Goal: Information Seeking & Learning: Understand process/instructions

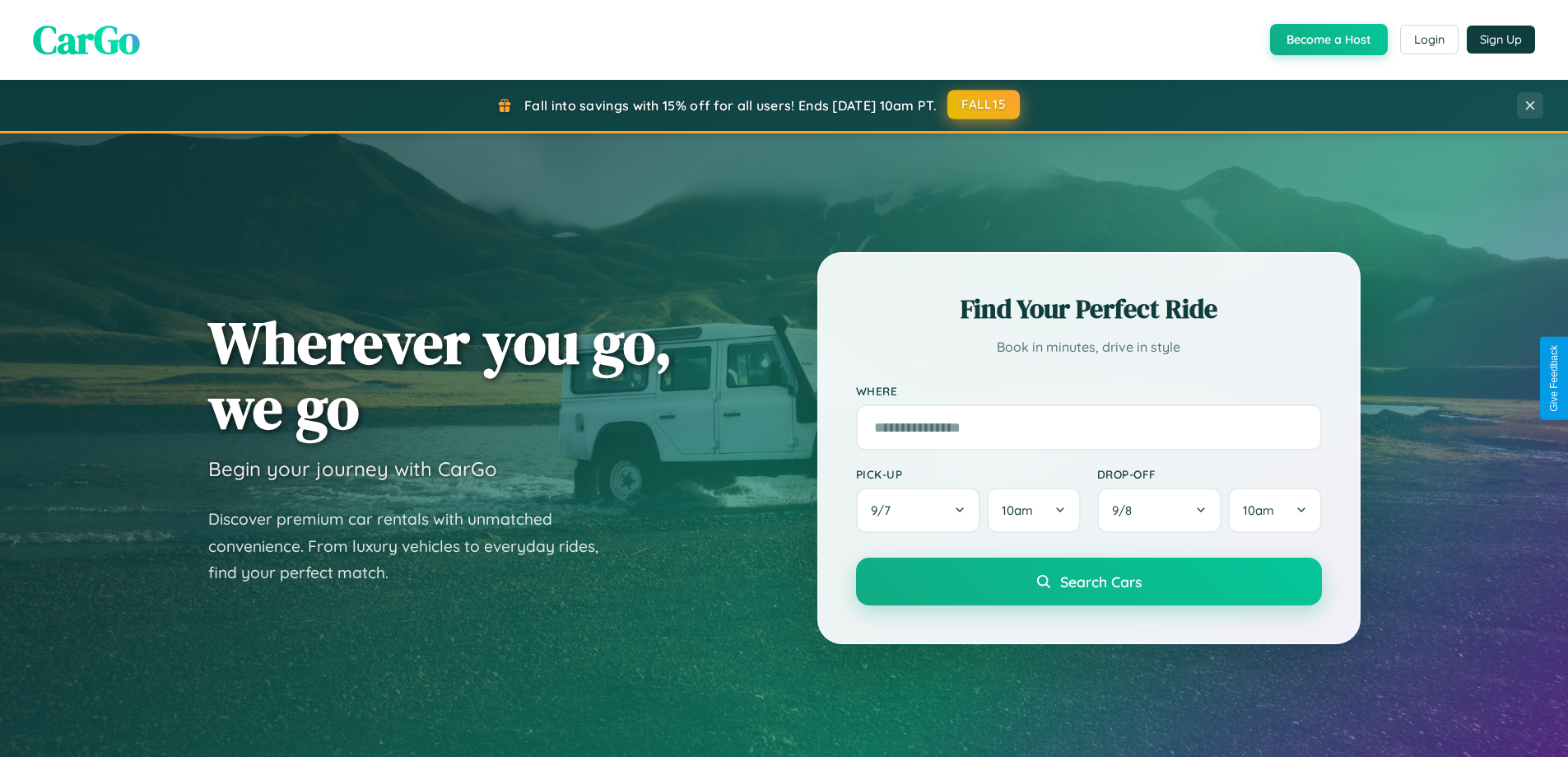
click at [985, 105] on button "FALL15" at bounding box center [984, 104] width 72 height 30
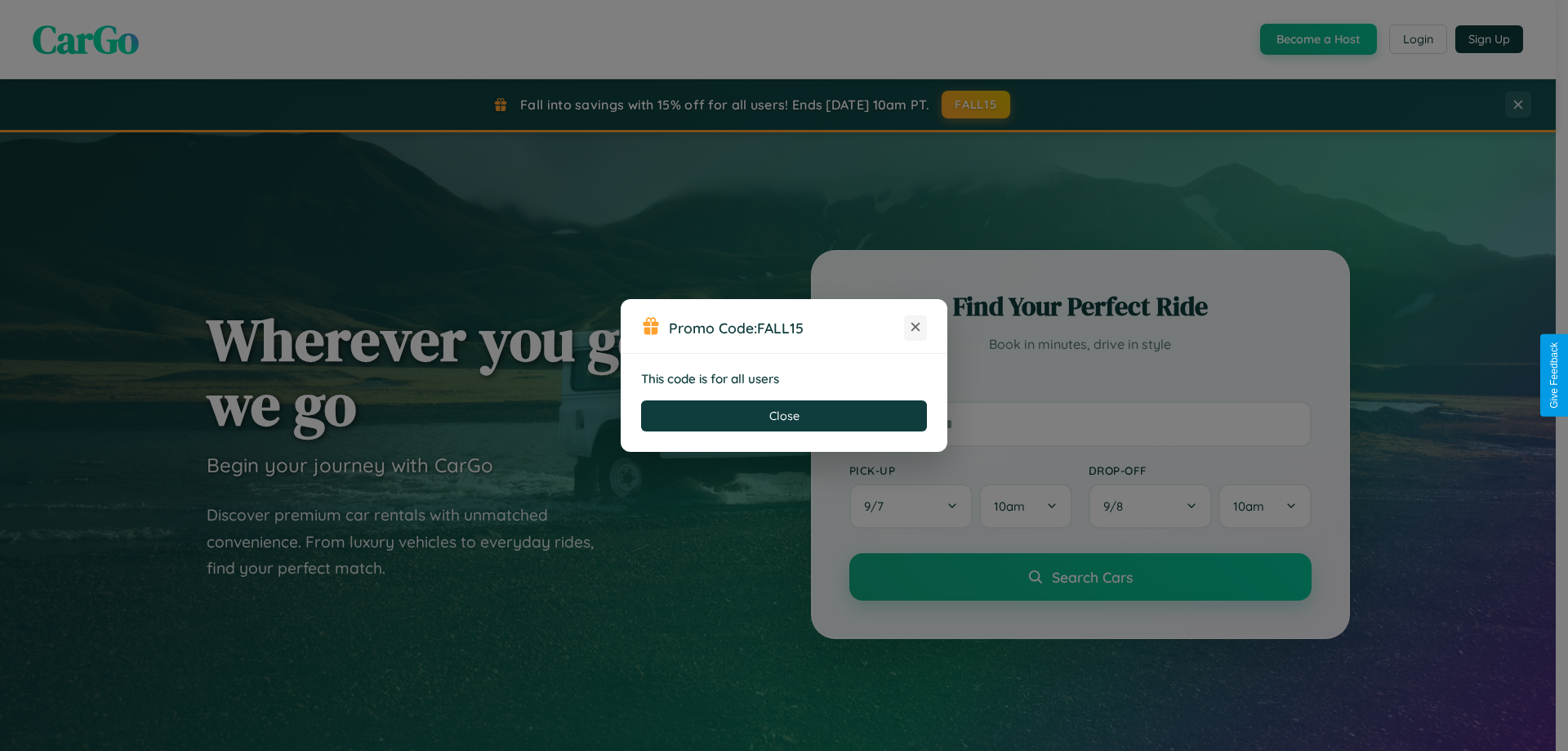
click at [915, 328] on icon at bounding box center [916, 327] width 17 height 17
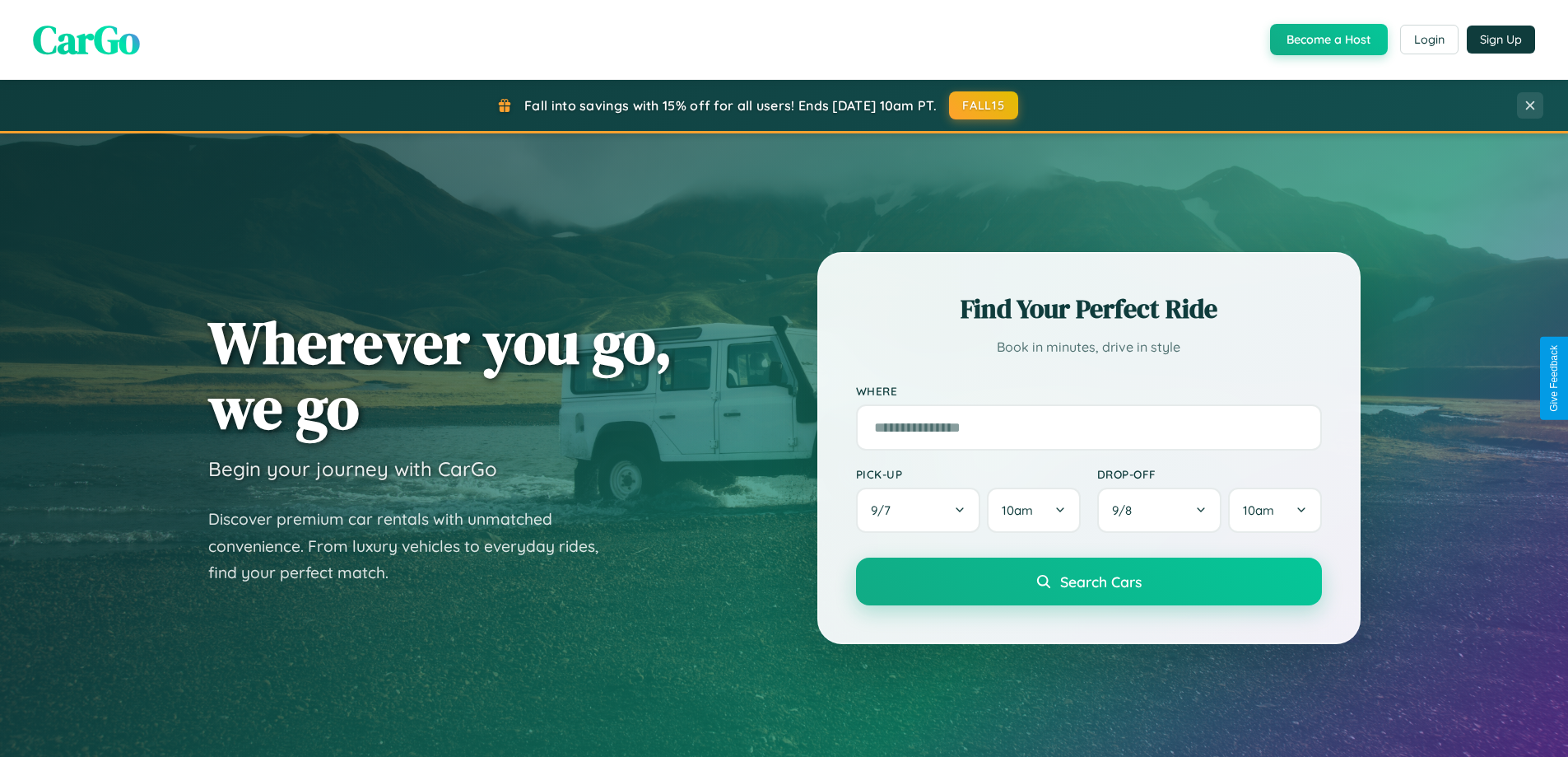
scroll to position [3170, 0]
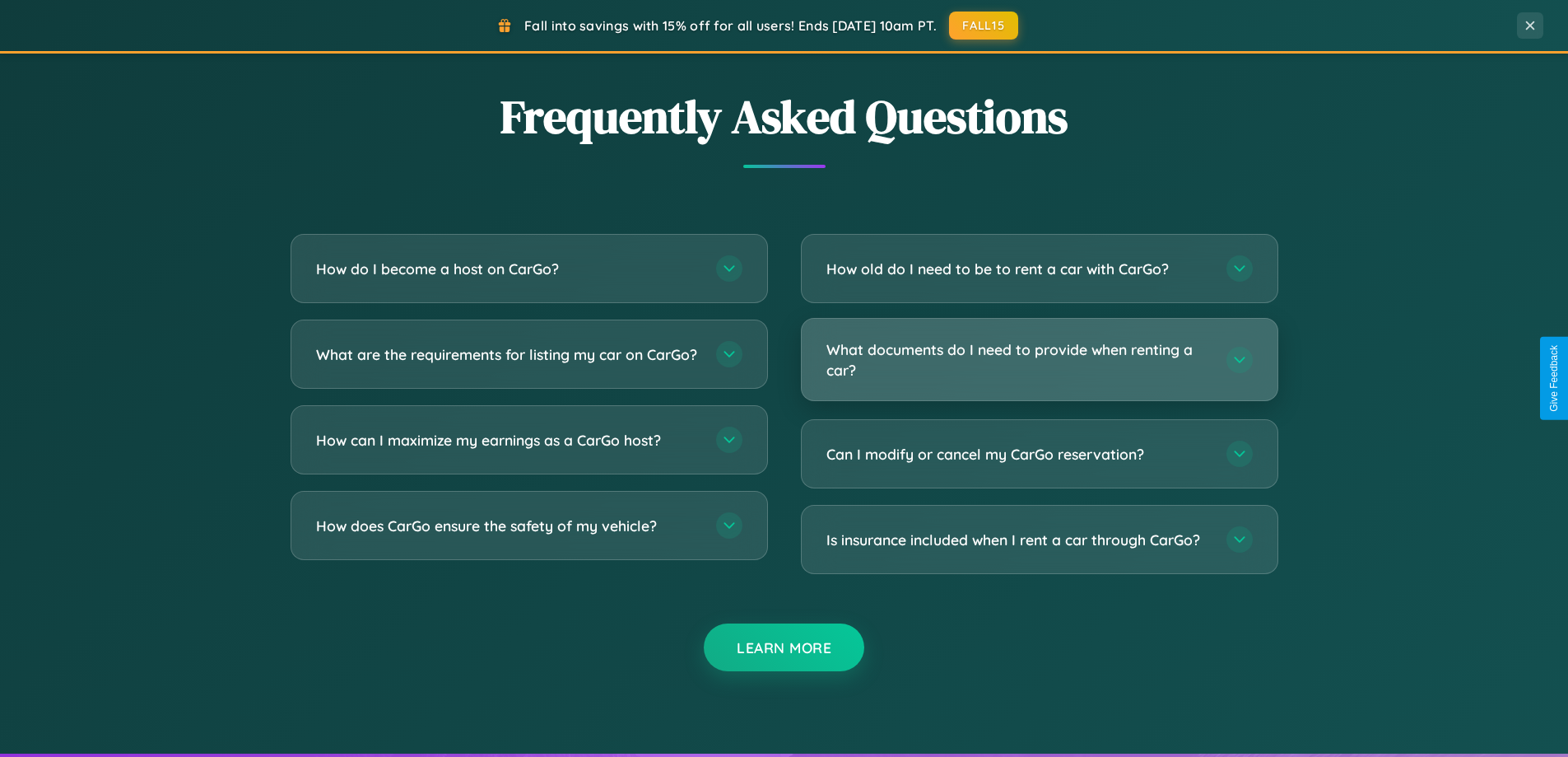
click at [1039, 359] on h3 "What documents do I need to provide when renting a car?" at bounding box center [1018, 360] width 383 height 40
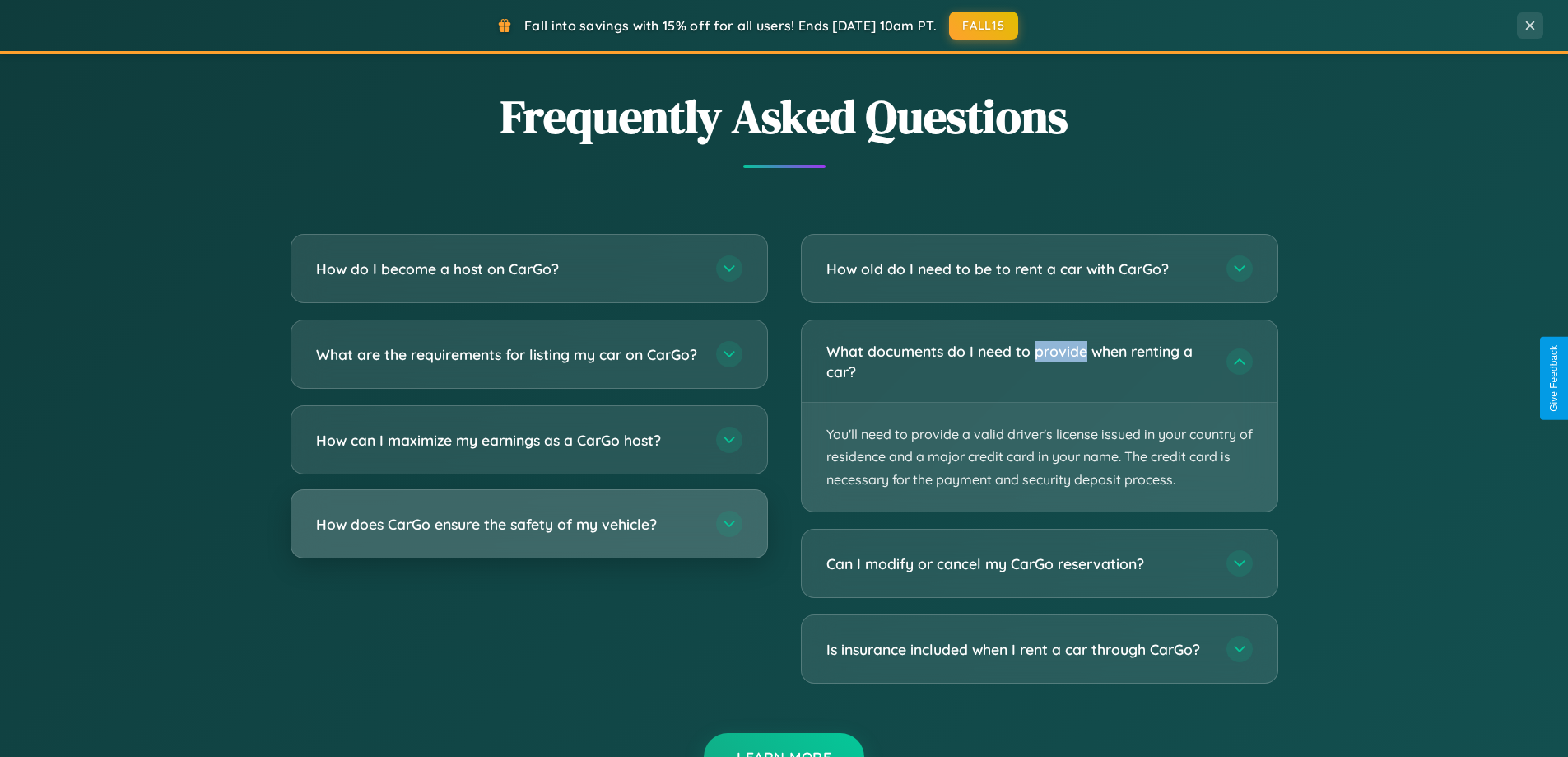
click at [528, 534] on h3 "How does CarGo ensure the safety of my vehicle?" at bounding box center [507, 524] width 383 height 20
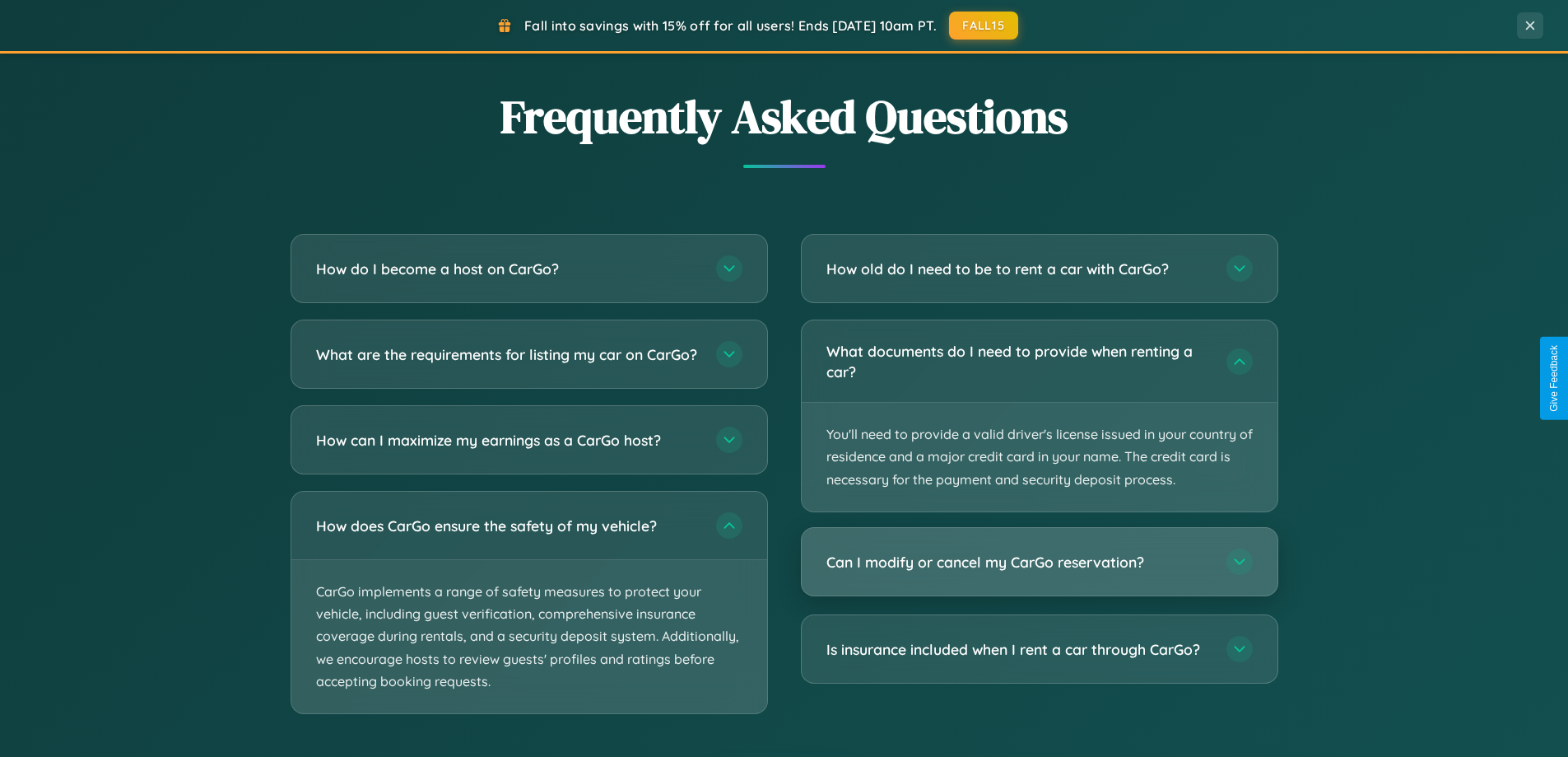
click at [1039, 561] on h3 "Can I modify or cancel my CarGo reservation?" at bounding box center [1018, 562] width 383 height 20
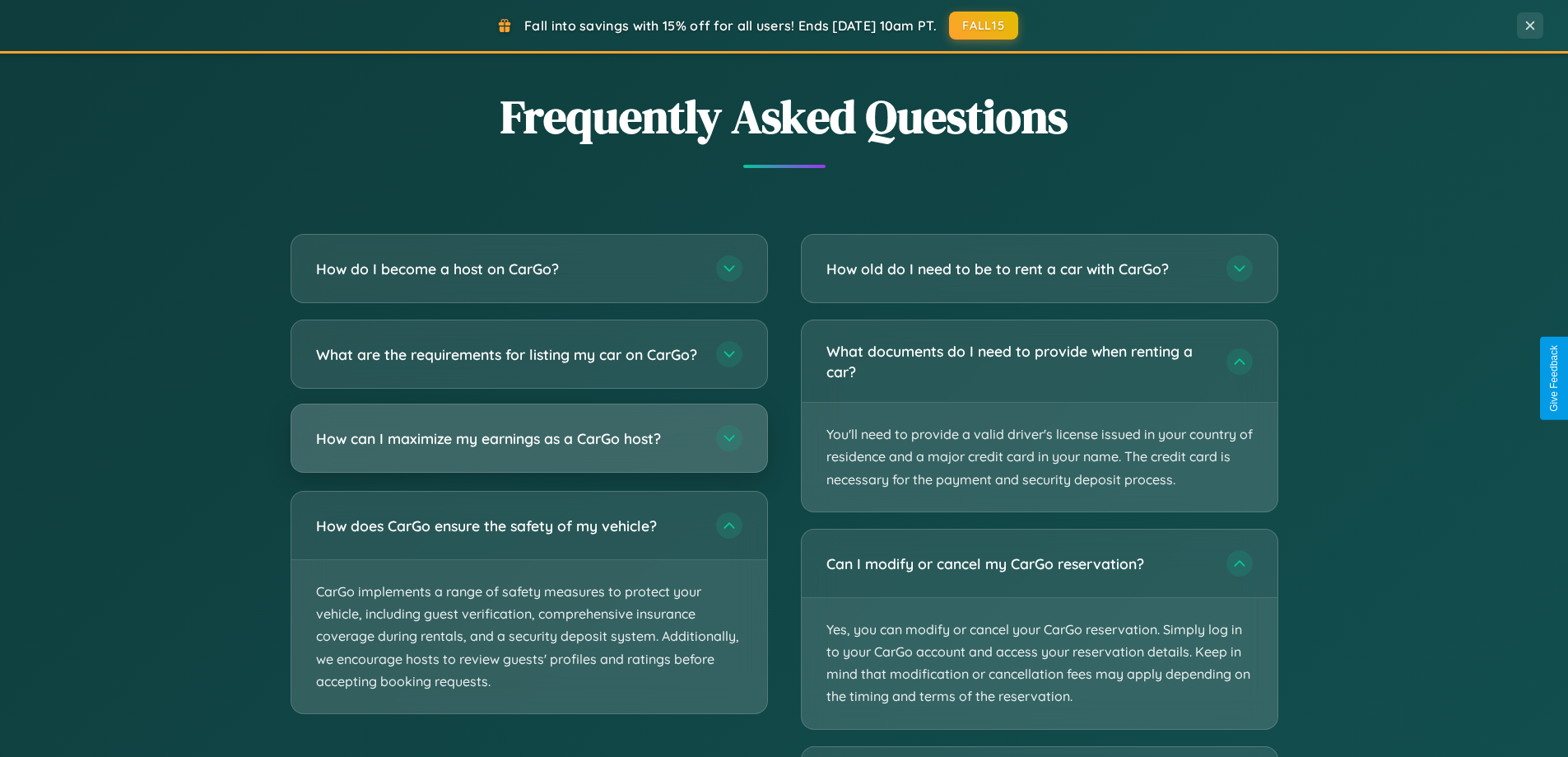
click at [528, 448] on h3 "How can I maximize my earnings as a CarGo host?" at bounding box center [507, 438] width 383 height 20
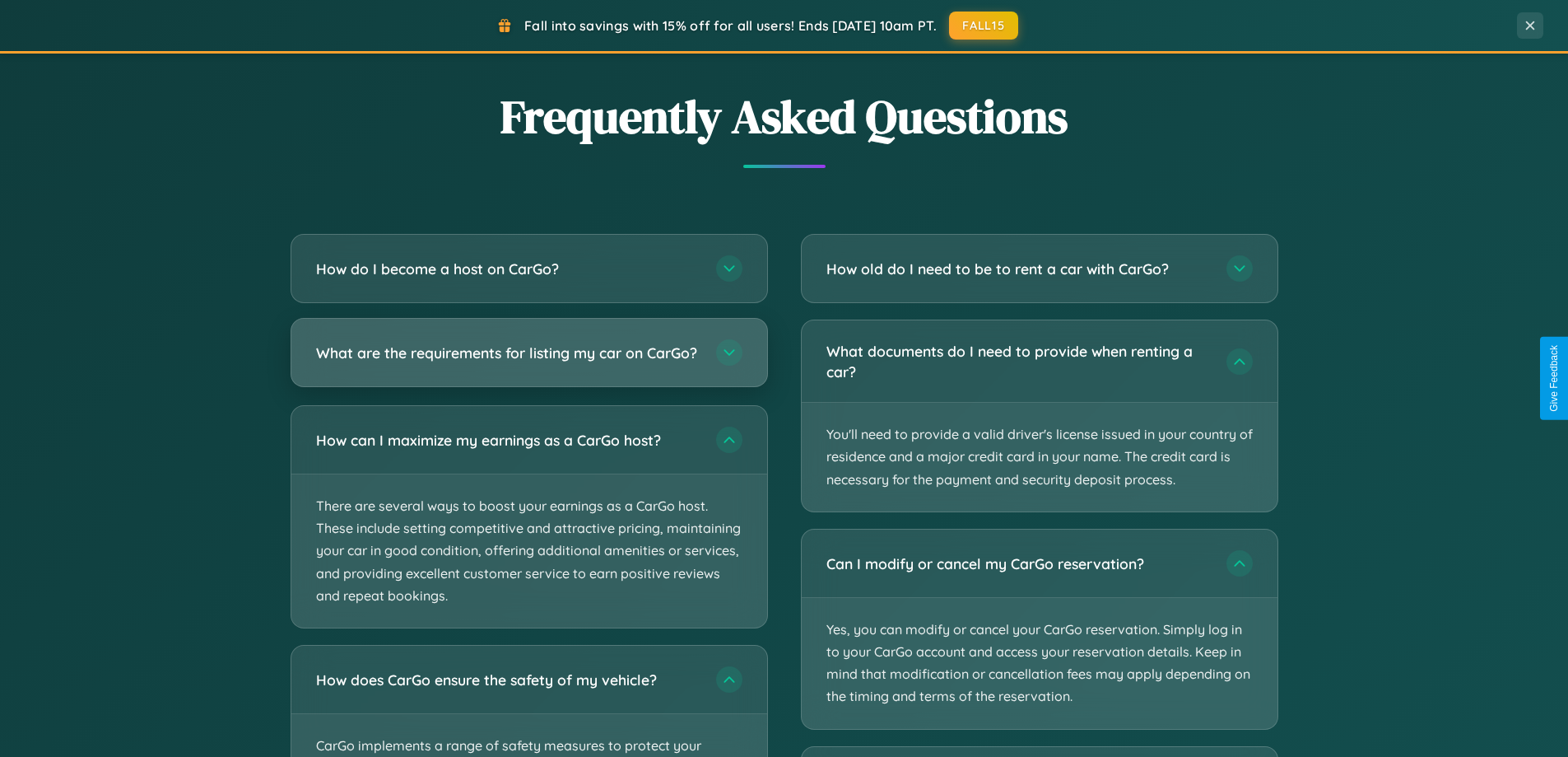
click at [528, 360] on h3 "What are the requirements for listing my car on CarGo?" at bounding box center [507, 352] width 383 height 20
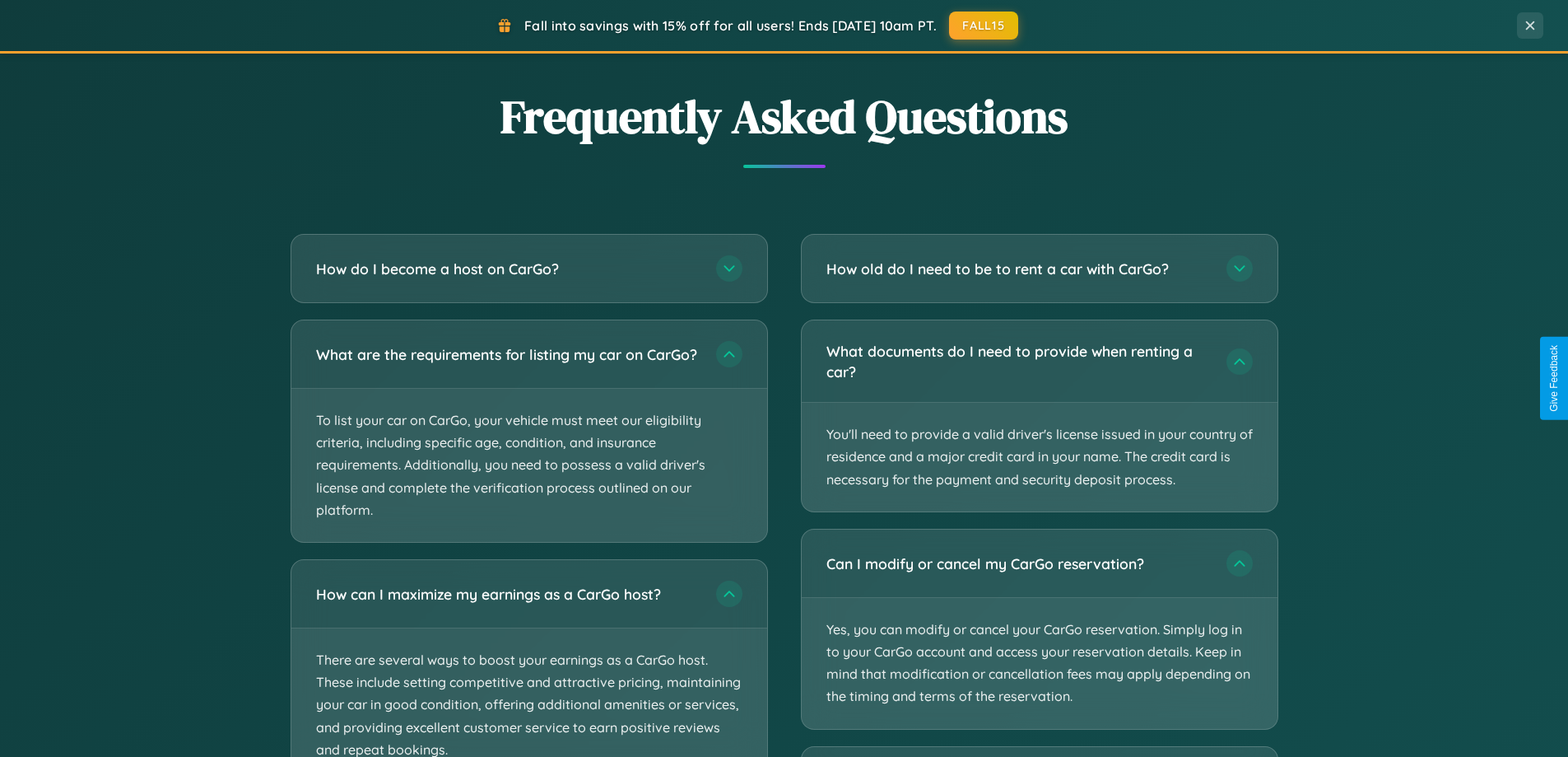
scroll to position [3449, 0]
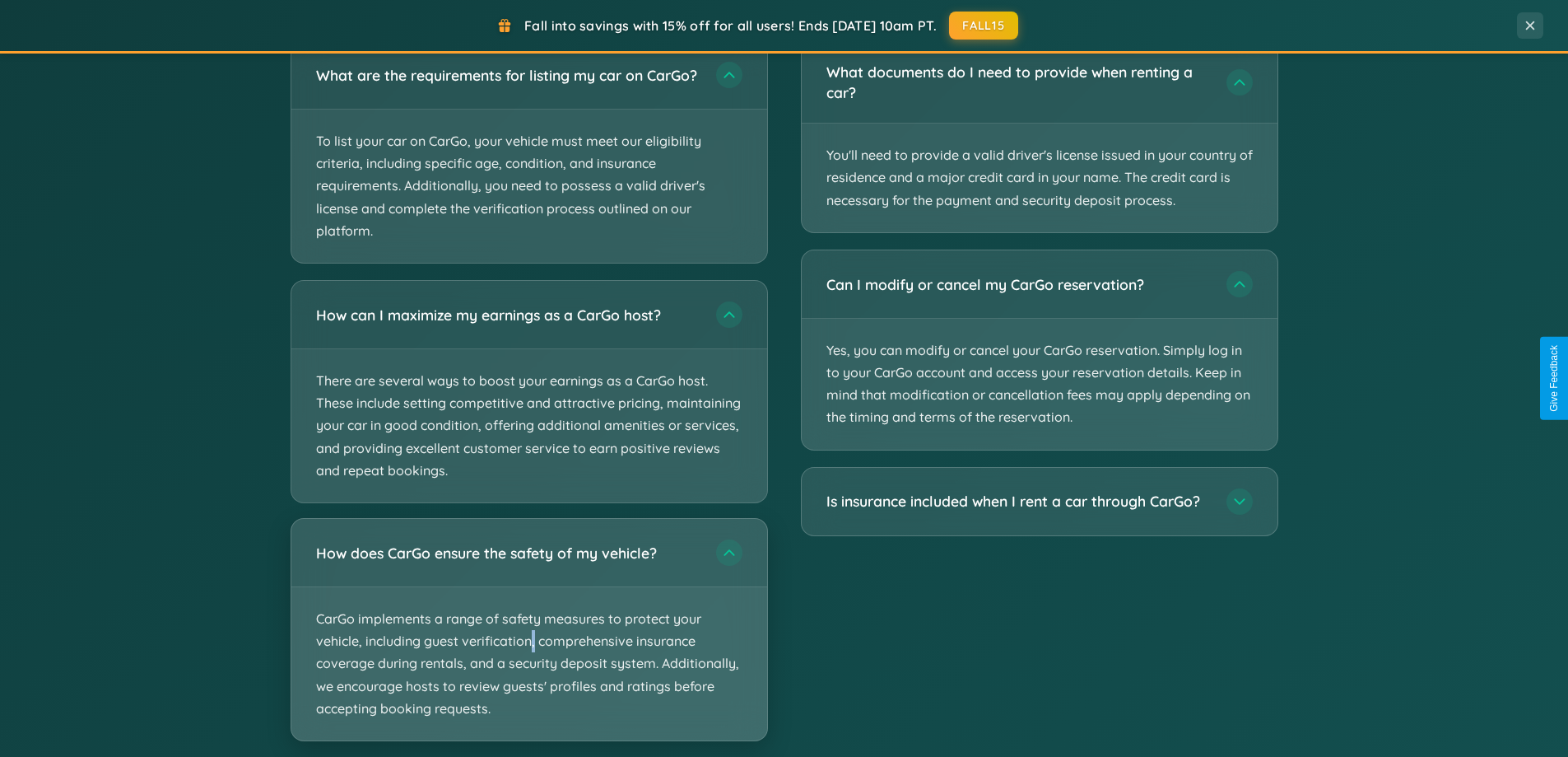
click at [528, 645] on p "CarGo implements a range of safety measures to protect your vehicle, including …" at bounding box center [529, 664] width 476 height 153
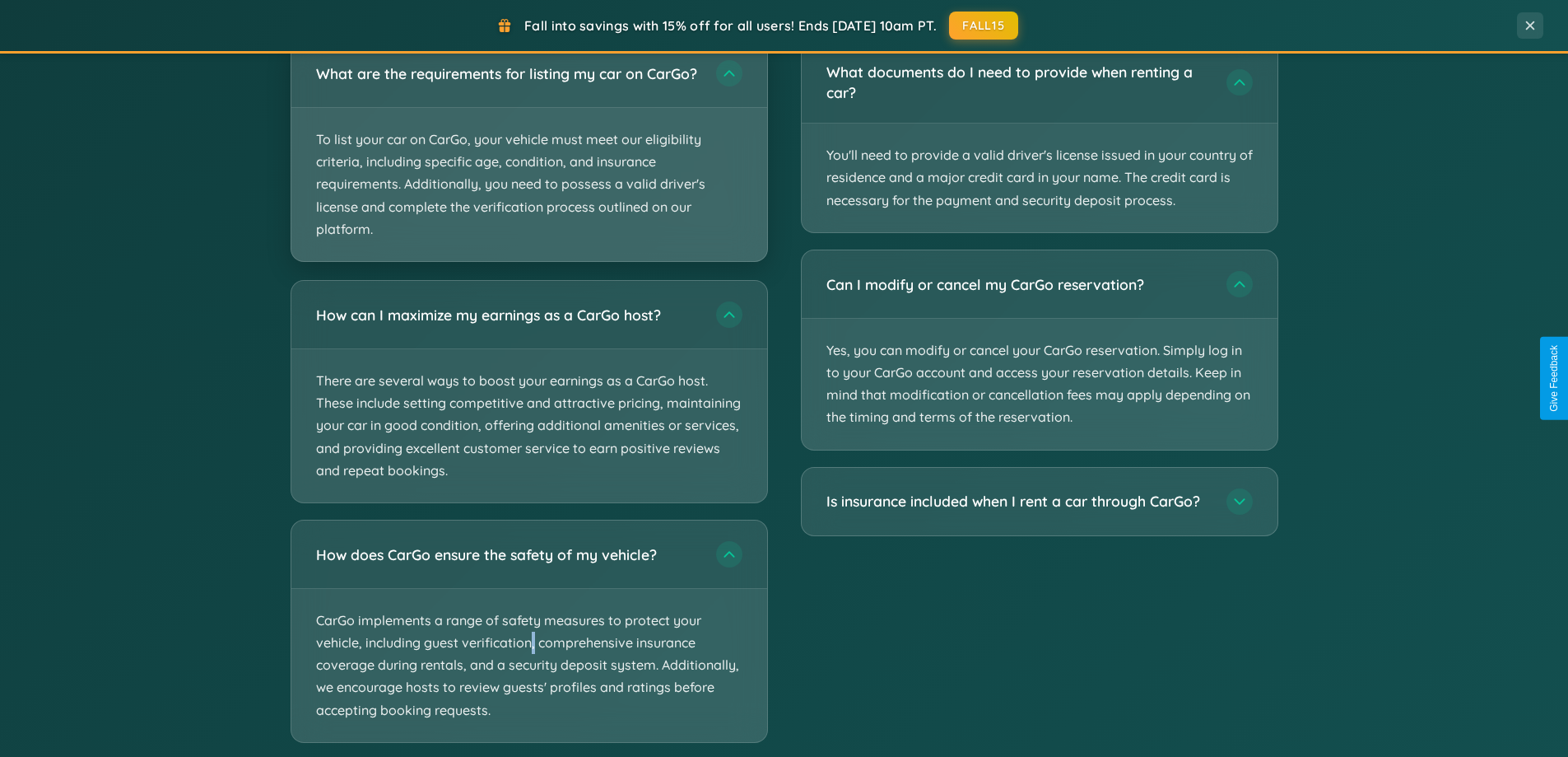
click at [528, 159] on p "To list your car on CarGo, your vehicle must meet our eligibility criteria, inc…" at bounding box center [529, 185] width 476 height 153
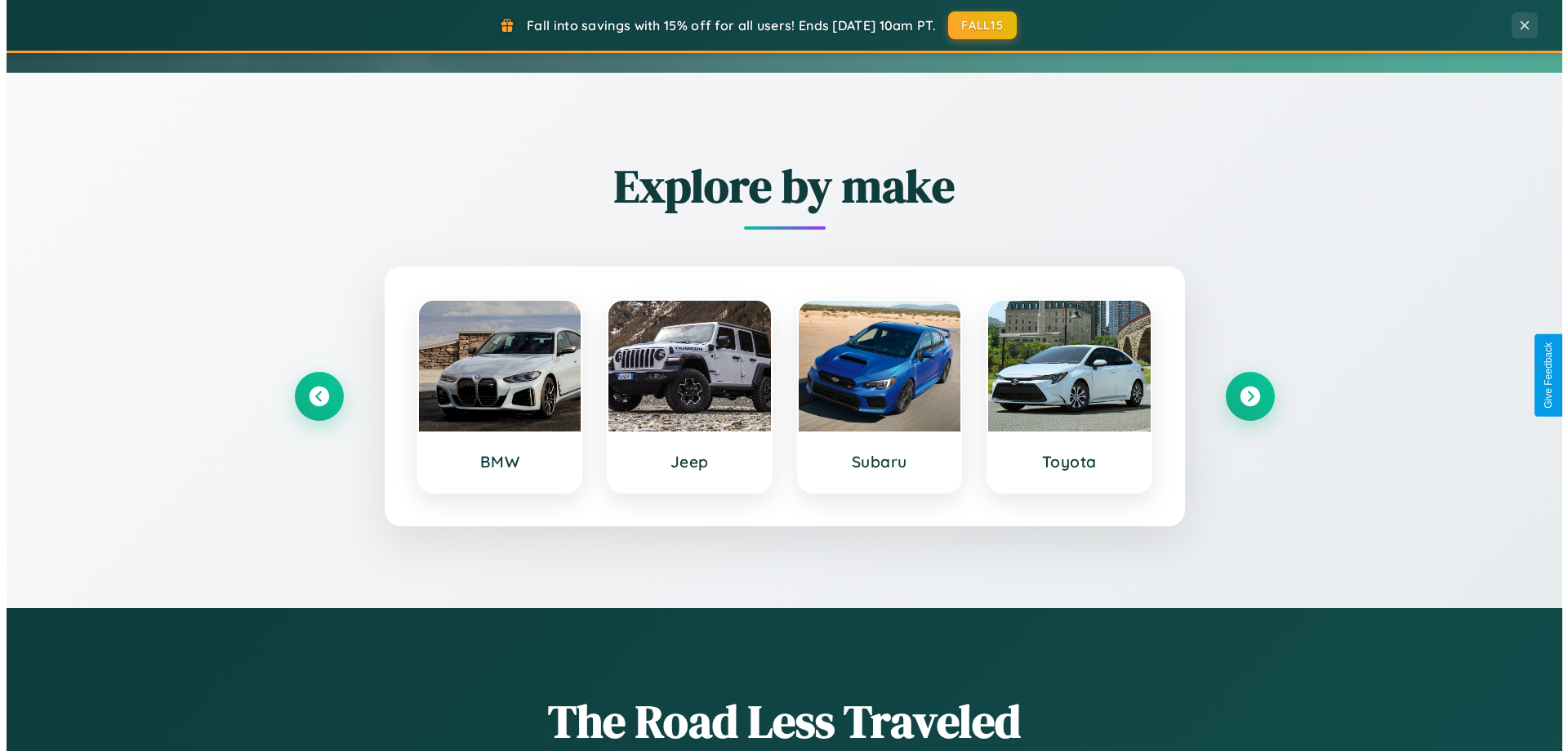
scroll to position [0, 0]
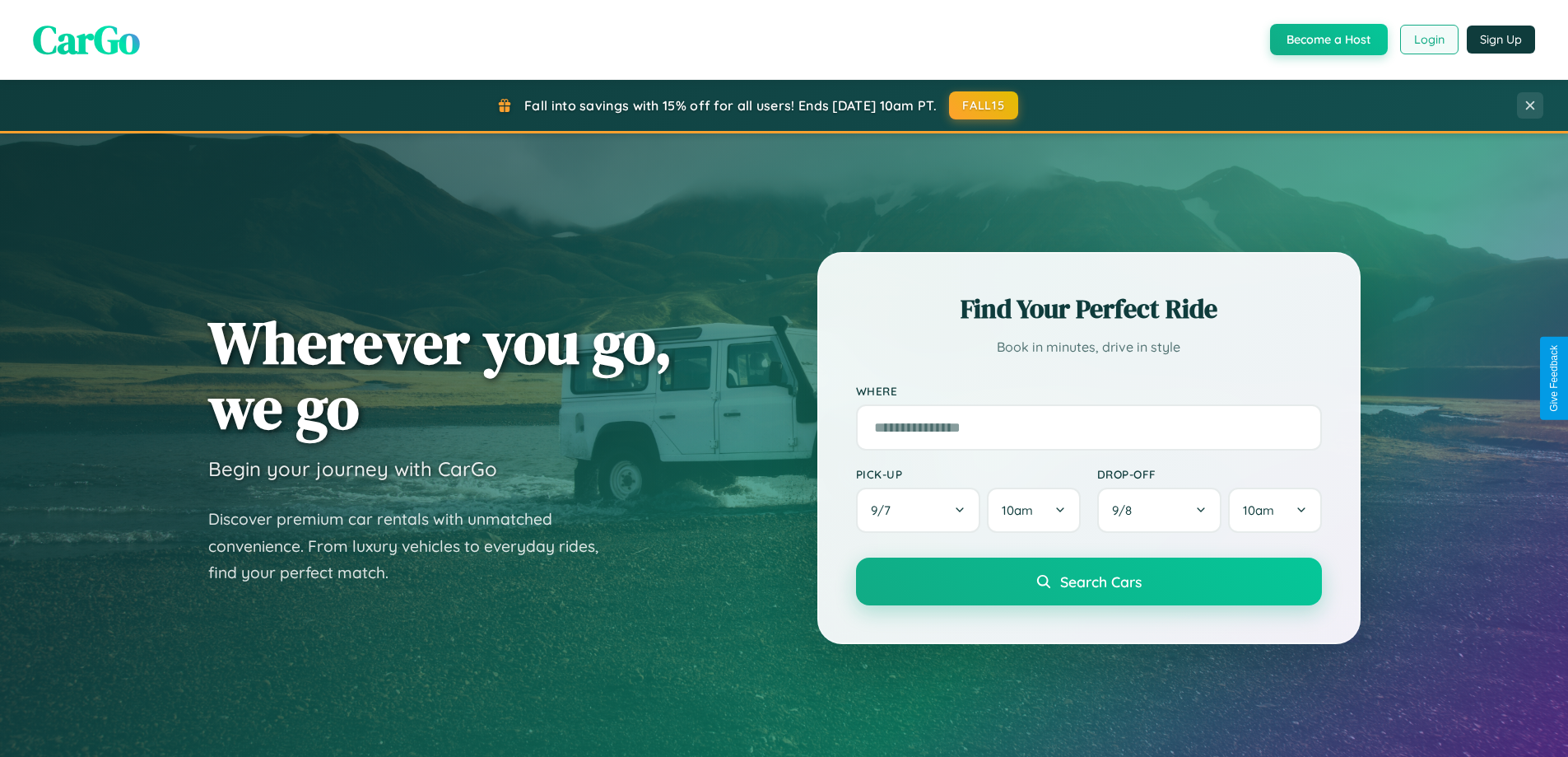
click at [1428, 40] on button "Login" at bounding box center [1429, 39] width 58 height 30
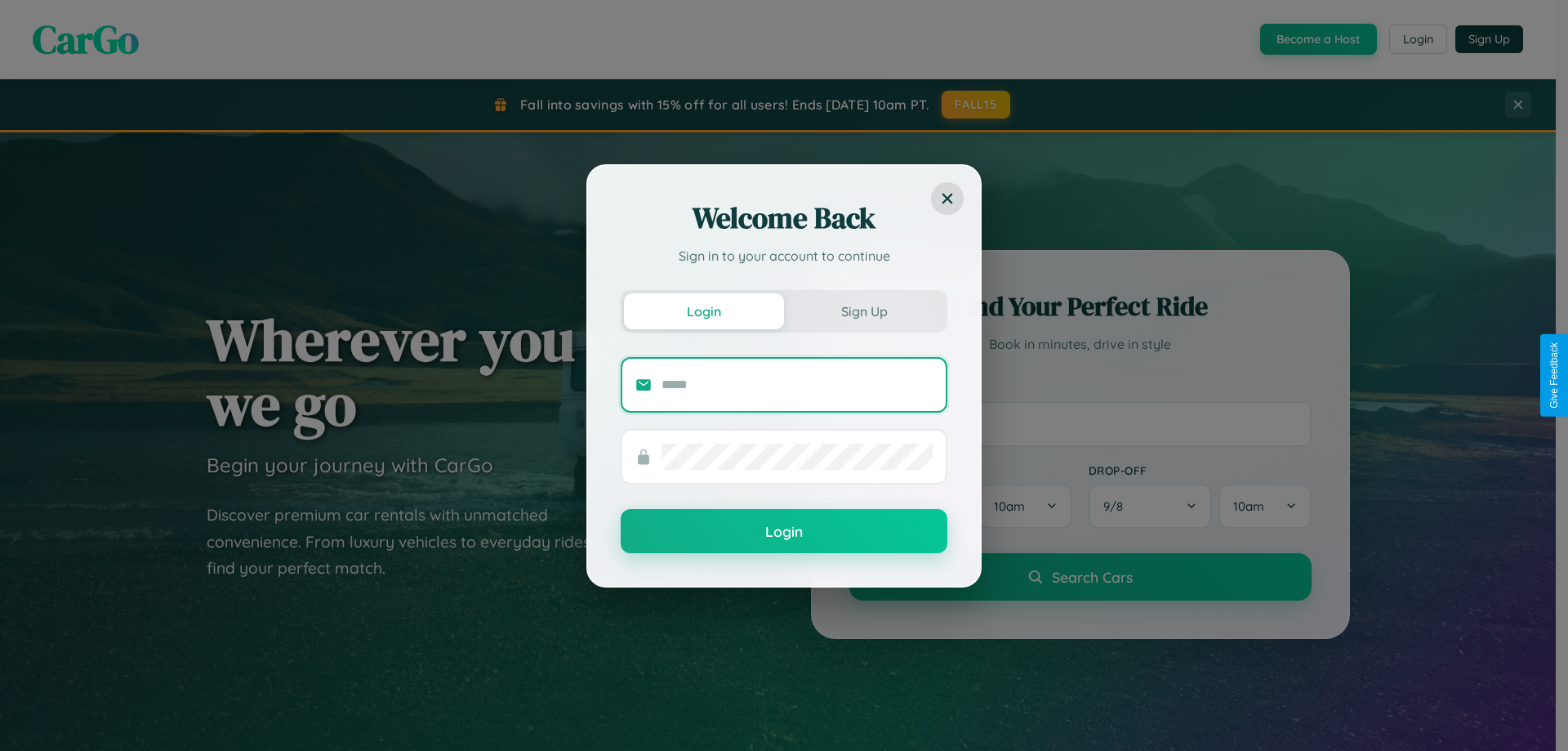
click at [797, 384] on input "text" at bounding box center [797, 385] width 271 height 26
type input "**********"
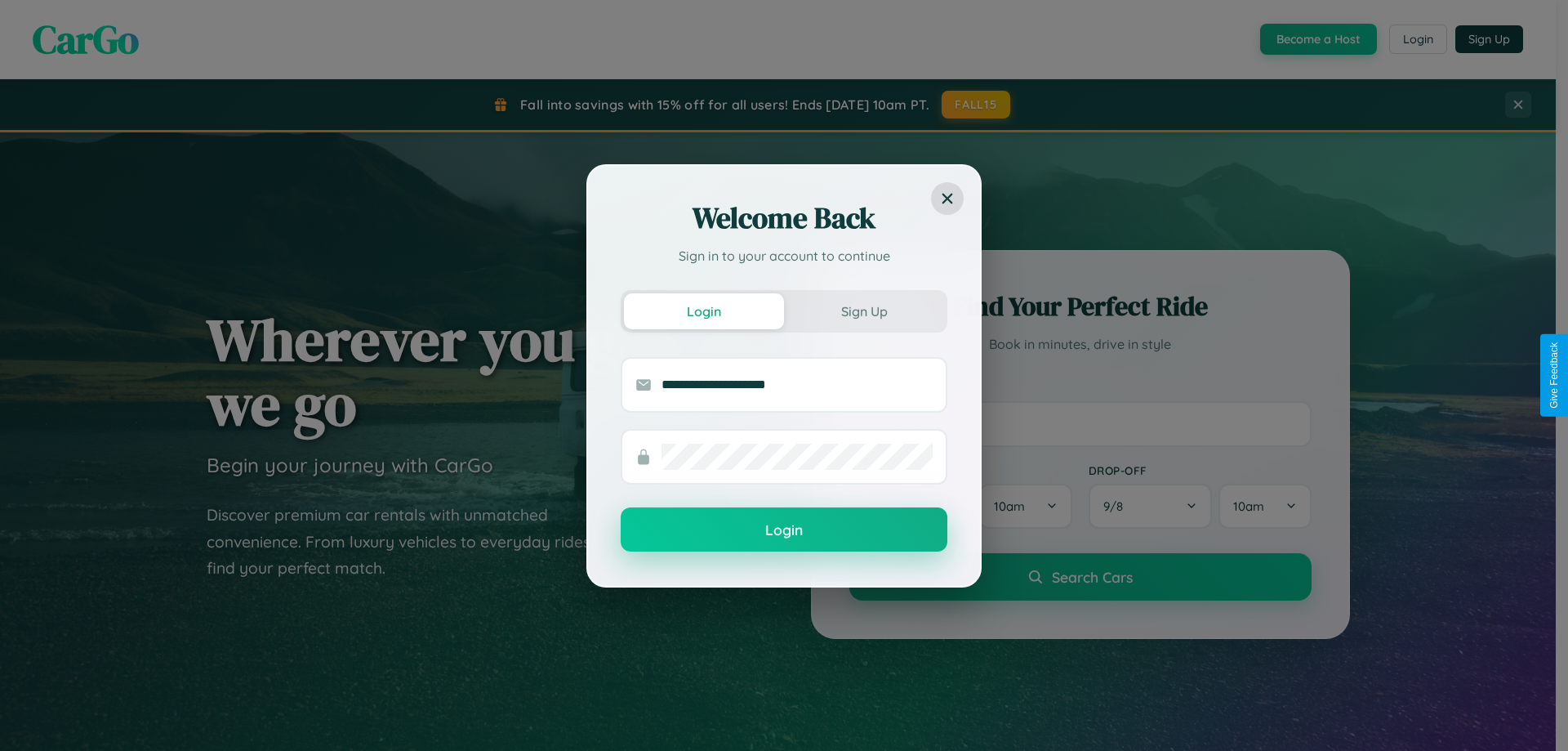
click at [784, 530] on button "Login" at bounding box center [784, 529] width 327 height 44
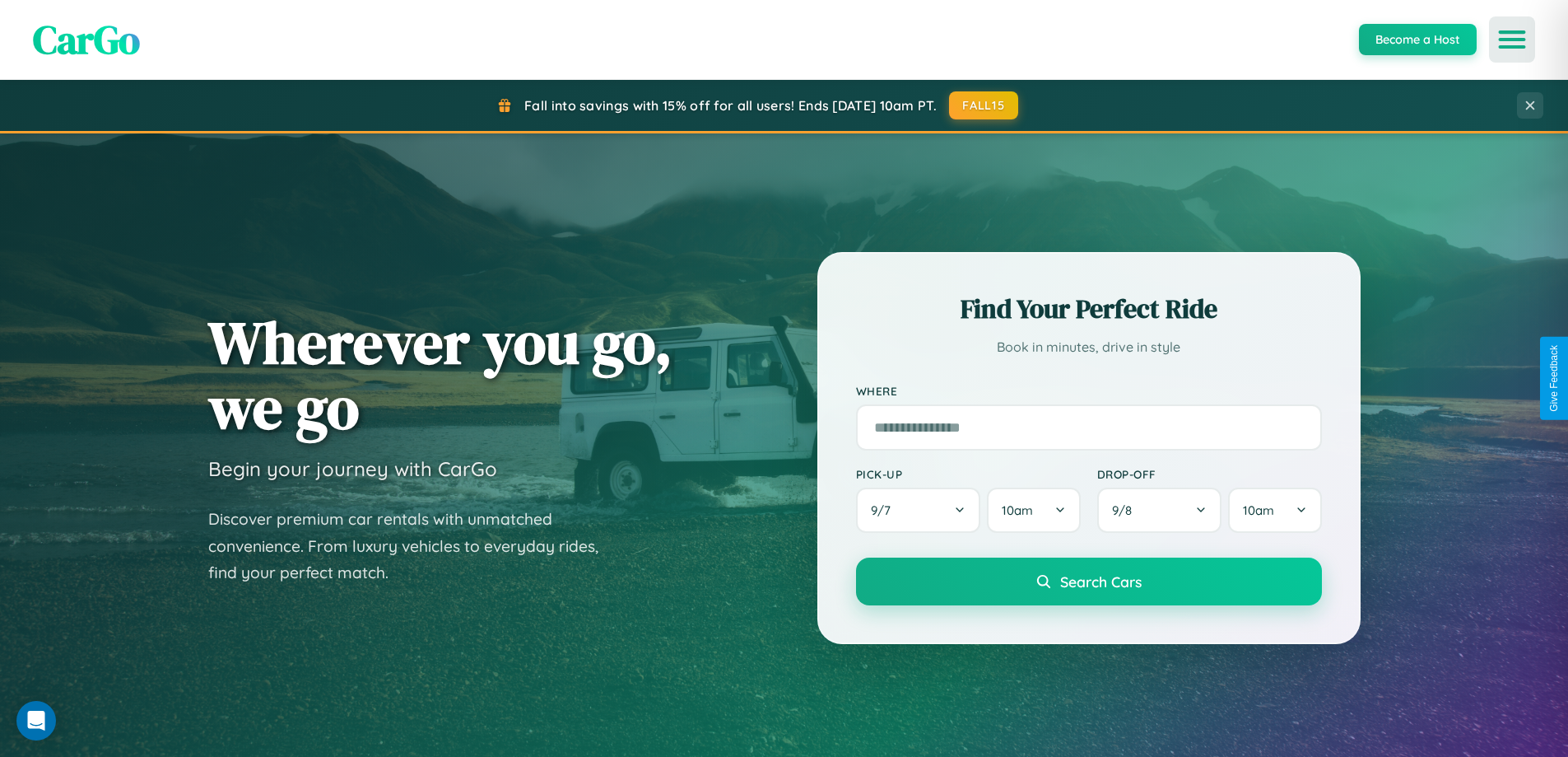
click at [1512, 40] on icon "Open menu" at bounding box center [1512, 40] width 24 height 15
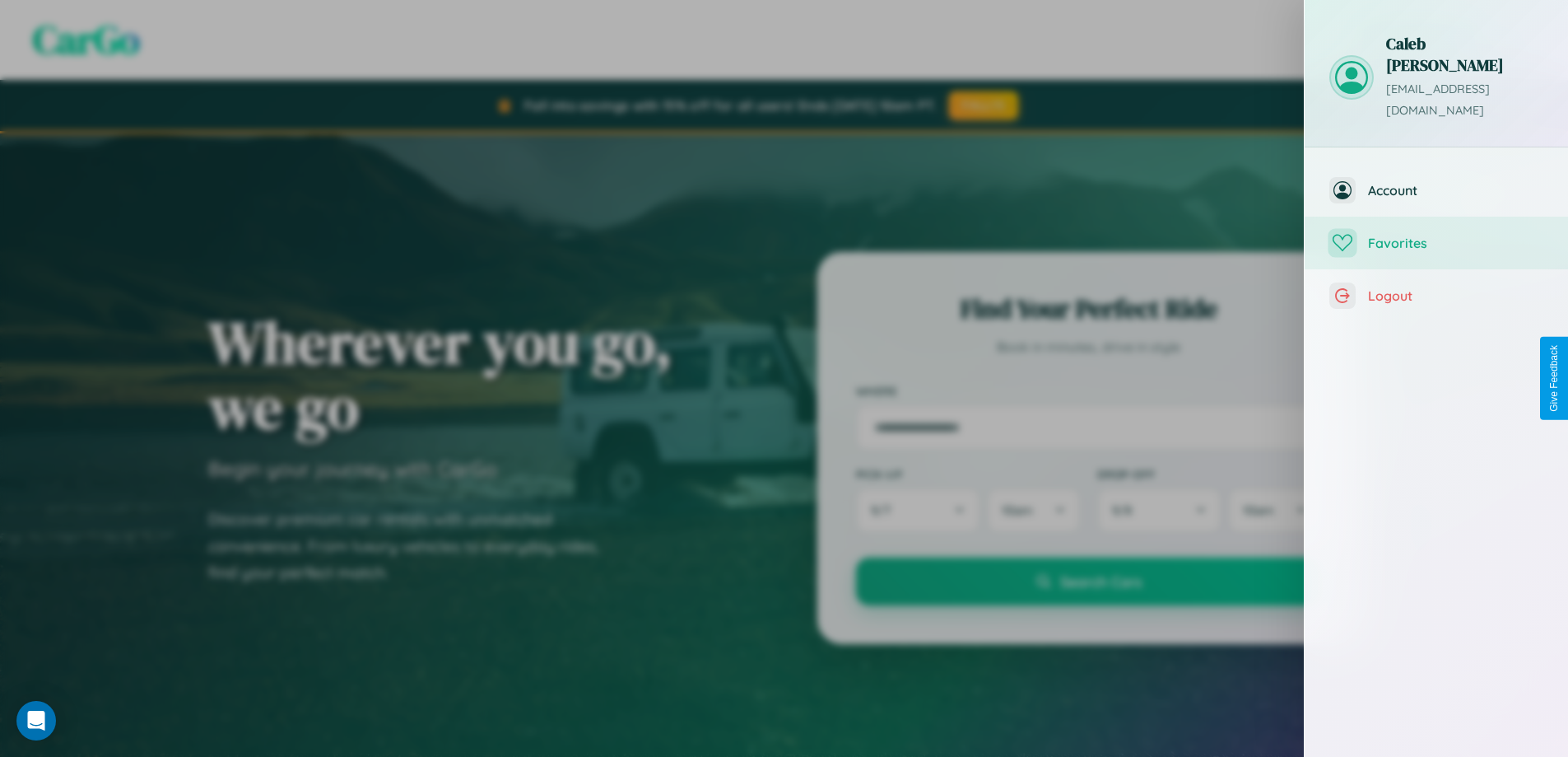
click at [1437, 234] on span "Favorites" at bounding box center [1456, 243] width 175 height 17
